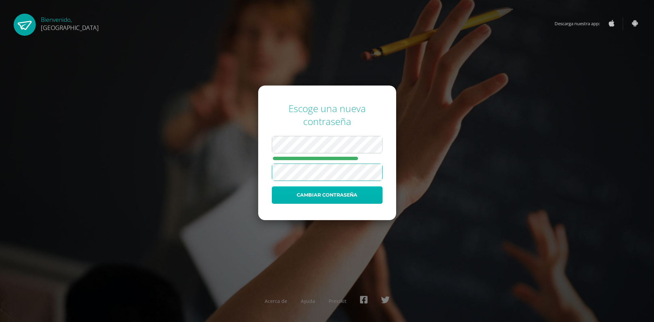
click at [330, 194] on button "Cambiar contraseña" at bounding box center [327, 194] width 111 height 17
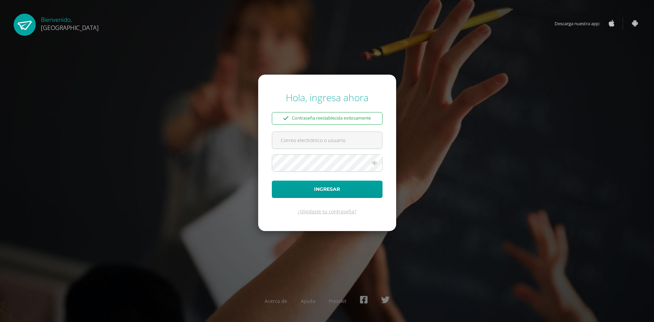
type input "[PERSON_NAME][EMAIL_ADDRESS][PERSON_NAME][DOMAIN_NAME]"
click at [373, 163] on icon at bounding box center [374, 163] width 9 height 8
click at [318, 197] on button "Ingresar" at bounding box center [327, 189] width 111 height 17
click at [374, 165] on icon at bounding box center [374, 162] width 9 height 8
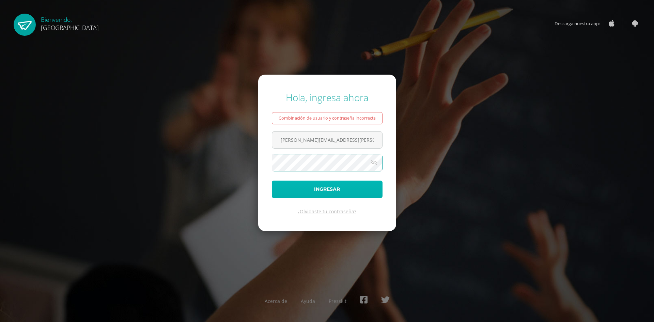
click at [315, 192] on button "Ingresar" at bounding box center [327, 189] width 111 height 17
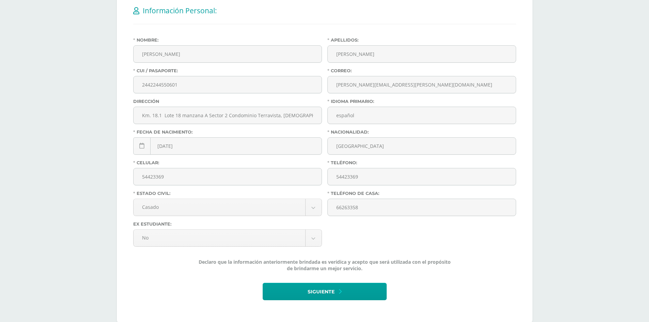
scroll to position [160, 0]
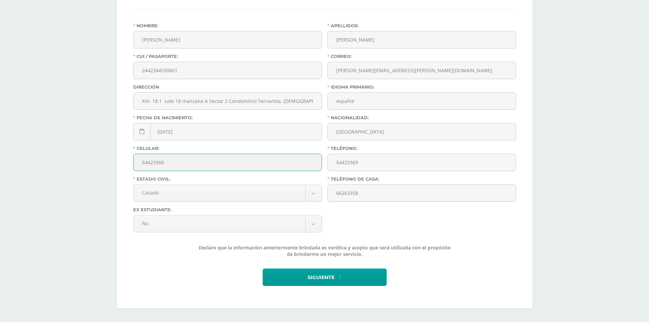
drag, startPoint x: 297, startPoint y: 163, endPoint x: 524, endPoint y: 271, distance: 251.1
click at [524, 271] on div "Información Personal: Nombre: Elizabeth Apellidos: Melgar Cruz De Sandoval CUI …" at bounding box center [325, 143] width 416 height 330
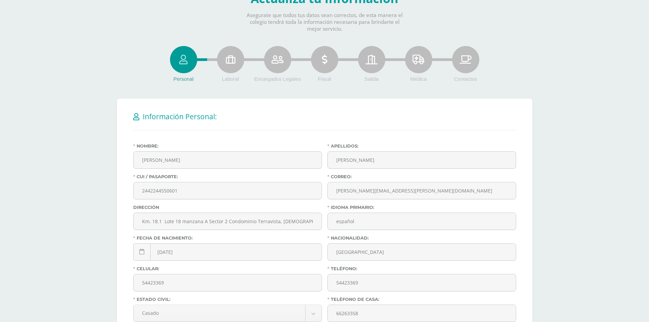
scroll to position [0, 0]
